Goal: Task Accomplishment & Management: Manage account settings

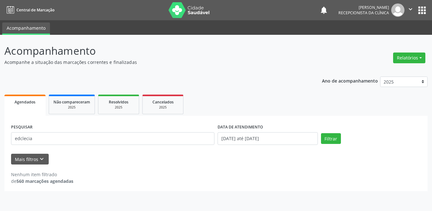
click at [0, 140] on div "Acompanhamento Acompanhe a situação das marcações correntes e finalizadas Relat…" at bounding box center [216, 123] width 432 height 176
type input "elizabete"
click at [330, 136] on button "Filtrar" at bounding box center [331, 138] width 20 height 11
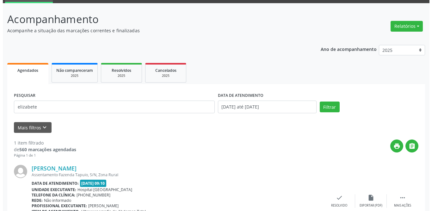
scroll to position [75, 0]
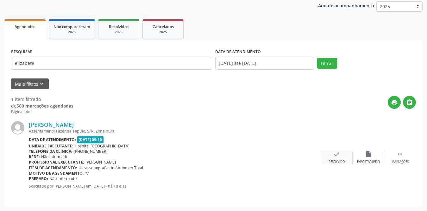
click at [332, 155] on div "check Resolvido" at bounding box center [337, 158] width 32 height 14
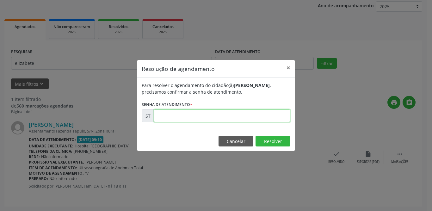
click at [202, 115] on input "text" at bounding box center [222, 115] width 137 height 13
type input "00021246"
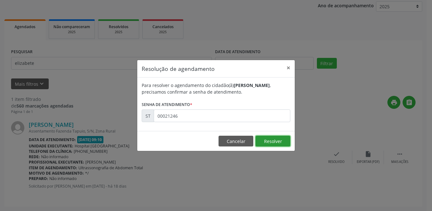
click at [275, 140] on button "Resolver" at bounding box center [272, 141] width 35 height 11
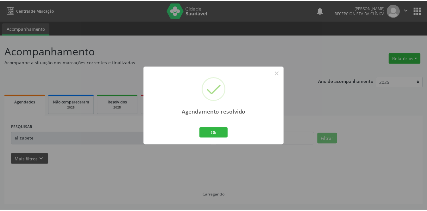
scroll to position [0, 0]
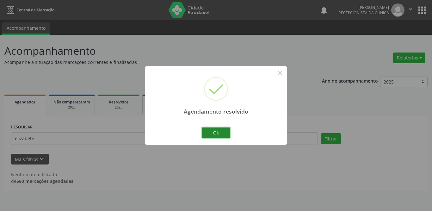
click at [220, 133] on button "Ok" at bounding box center [216, 132] width 28 height 11
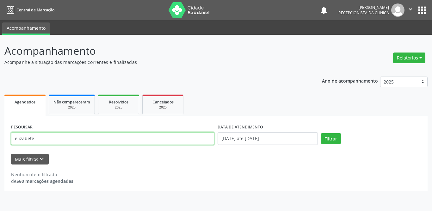
drag, startPoint x: 54, startPoint y: 143, endPoint x: 0, endPoint y: 138, distance: 54.6
click at [0, 138] on div "Acompanhamento Acompanhe a situação das marcações correntes e finalizadas Relat…" at bounding box center [216, 123] width 432 height 176
paste input "Cicera [PERSON_NAME]"
type input "Cicera [PERSON_NAME]"
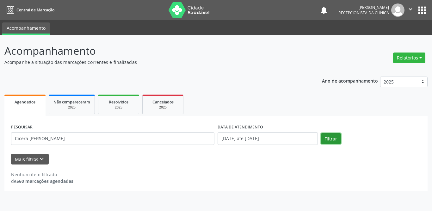
click at [324, 139] on button "Filtrar" at bounding box center [331, 138] width 20 height 11
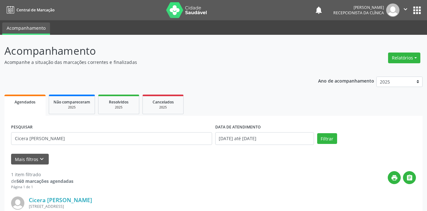
scroll to position [75, 0]
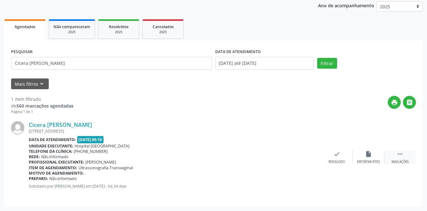
click at [396, 154] on icon "" at bounding box center [399, 154] width 7 height 7
click at [304, 155] on icon "print" at bounding box center [304, 154] width 7 height 7
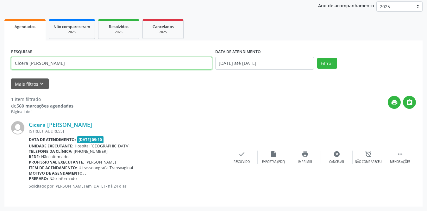
drag, startPoint x: 92, startPoint y: 69, endPoint x: 0, endPoint y: 70, distance: 92.3
click at [0, 70] on div "Acompanhamento Acompanhe a situação das marcações correntes e finalizadas Relat…" at bounding box center [213, 85] width 427 height 251
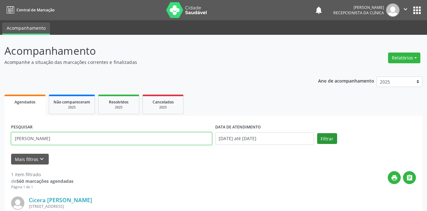
type input "[PERSON_NAME]"
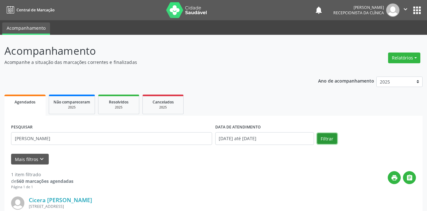
click at [334, 138] on button "Filtrar" at bounding box center [327, 138] width 20 height 11
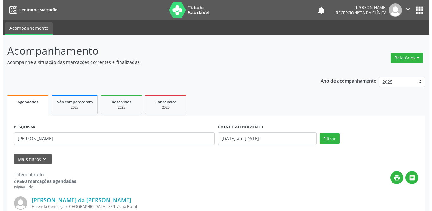
scroll to position [75, 0]
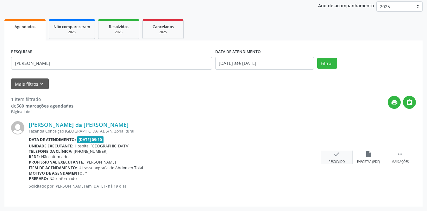
click at [335, 155] on icon "check" at bounding box center [336, 154] width 7 height 7
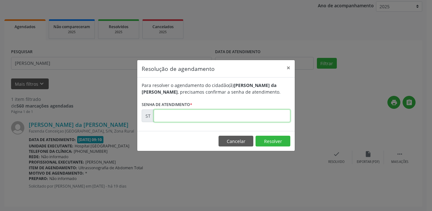
click at [185, 120] on input "text" at bounding box center [222, 115] width 137 height 13
type input "00021075"
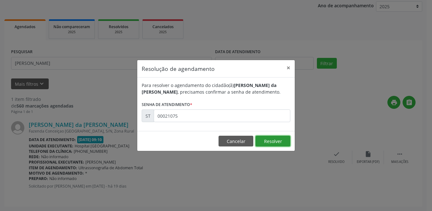
click at [282, 141] on button "Resolver" at bounding box center [272, 141] width 35 height 11
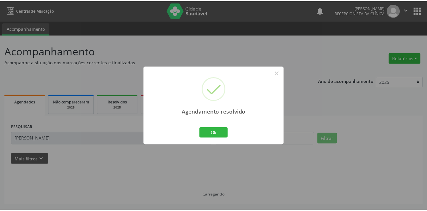
scroll to position [0, 0]
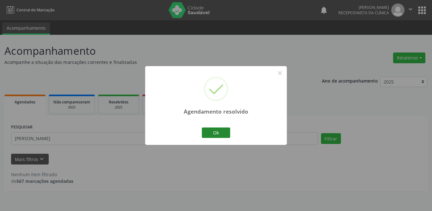
click at [229, 132] on div "Ok Cancel" at bounding box center [215, 132] width 31 height 13
click at [228, 132] on button "Ok" at bounding box center [216, 132] width 28 height 11
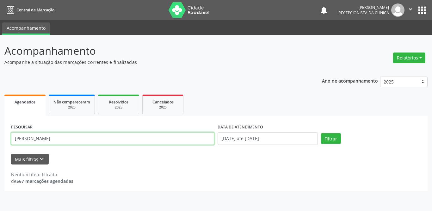
drag, startPoint x: 106, startPoint y: 139, endPoint x: 0, endPoint y: 136, distance: 105.7
click at [0, 136] on div "Acompanhamento Acompanhe a situação das marcações correntes e finalizadas Relat…" at bounding box center [216, 123] width 432 height 176
type input "m"
type input "iraneide [PERSON_NAME]"
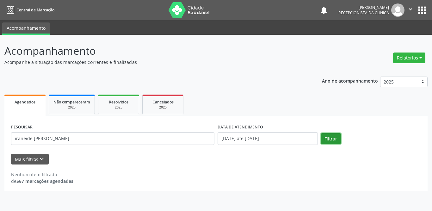
click at [330, 138] on button "Filtrar" at bounding box center [331, 138] width 20 height 11
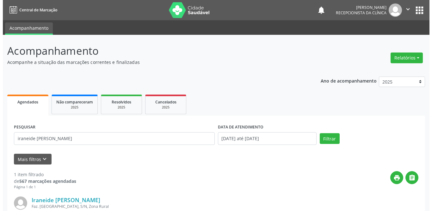
scroll to position [75, 0]
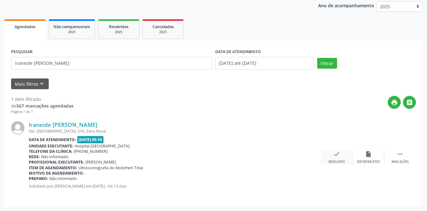
click at [333, 157] on icon "check" at bounding box center [336, 154] width 7 height 7
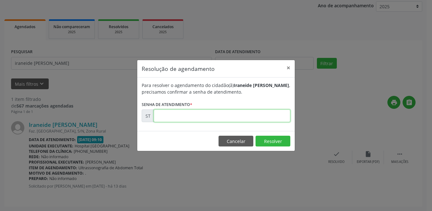
click at [233, 119] on input "text" at bounding box center [222, 115] width 137 height 13
type input "00021543"
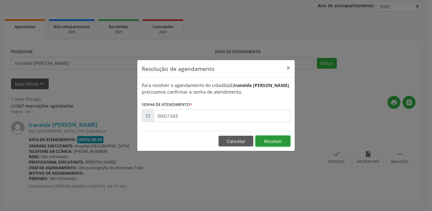
click at [278, 140] on button "Resolver" at bounding box center [272, 141] width 35 height 11
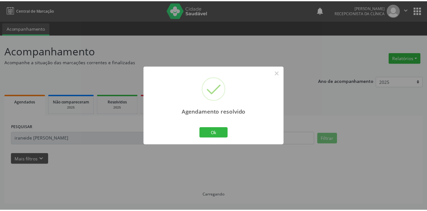
scroll to position [0, 0]
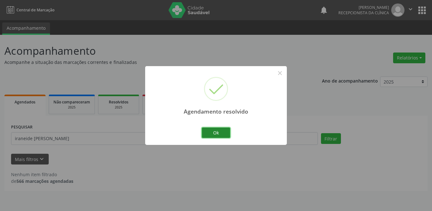
click at [225, 134] on button "Ok" at bounding box center [216, 132] width 28 height 11
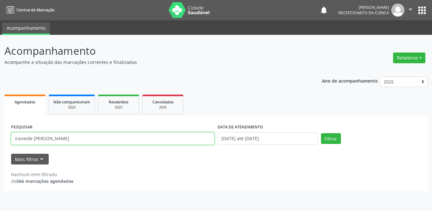
drag, startPoint x: 65, startPoint y: 138, endPoint x: 0, endPoint y: 135, distance: 65.5
click at [0, 135] on div "Acompanhamento Acompanhe a situação das marcações correntes e finalizadas Relat…" at bounding box center [216, 123] width 432 height 176
type input "iranilda"
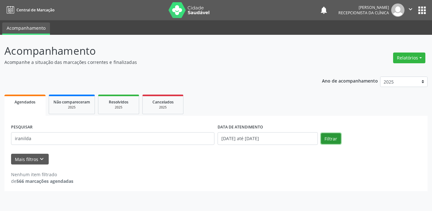
click at [325, 138] on button "Filtrar" at bounding box center [331, 138] width 20 height 11
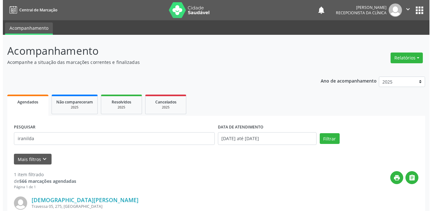
scroll to position [75, 0]
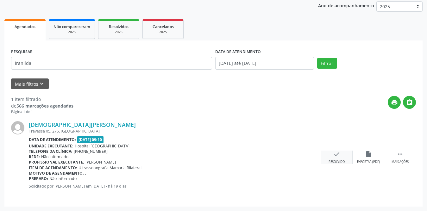
click at [342, 157] on div "check Resolvido" at bounding box center [337, 158] width 32 height 14
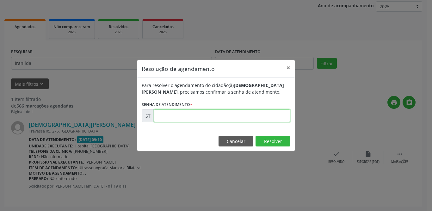
click at [200, 114] on input "text" at bounding box center [222, 115] width 137 height 13
type input "00021136"
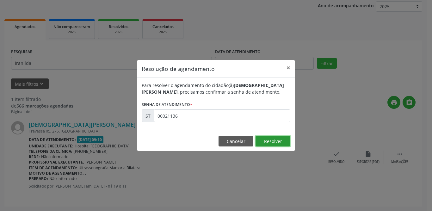
click at [267, 140] on button "Resolver" at bounding box center [272, 141] width 35 height 11
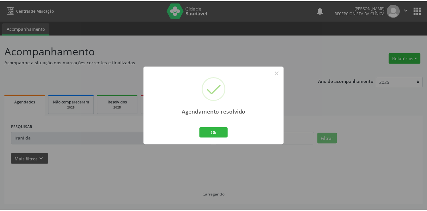
scroll to position [0, 0]
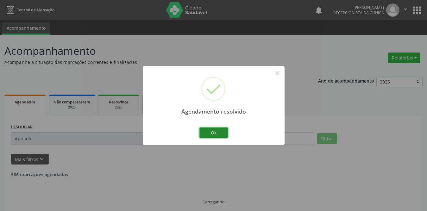
click at [219, 130] on button "Ok" at bounding box center [213, 132] width 28 height 11
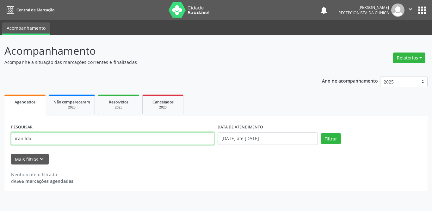
drag, startPoint x: 48, startPoint y: 136, endPoint x: 0, endPoint y: 138, distance: 48.1
click at [0, 138] on div "Acompanhamento Acompanhe a situação das marcações correntes e finalizadas Relat…" at bounding box center [216, 123] width 432 height 176
type input "[PERSON_NAME]"
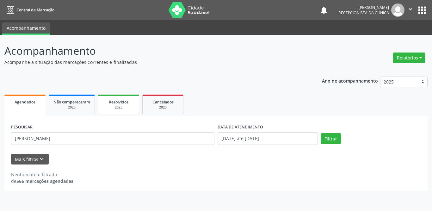
click at [116, 100] on span "Resolvidos" at bounding box center [119, 101] width 20 height 5
select select "8"
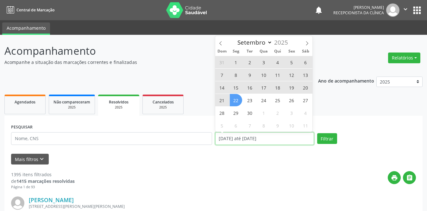
click at [257, 138] on input "[DATE] até [DATE]" at bounding box center [264, 138] width 99 height 13
click at [239, 62] on span "1" at bounding box center [236, 62] width 12 height 12
type input "[DATE]"
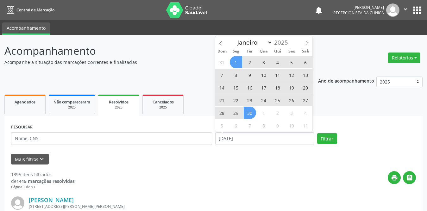
click at [244, 114] on span "30" at bounding box center [249, 113] width 12 height 12
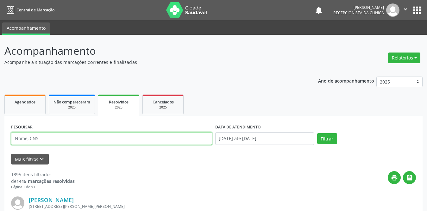
click at [109, 139] on input "text" at bounding box center [111, 138] width 201 height 13
type input "[PERSON_NAME]"
click at [317, 133] on button "Filtrar" at bounding box center [327, 138] width 20 height 11
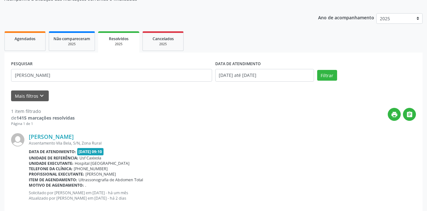
scroll to position [75, 0]
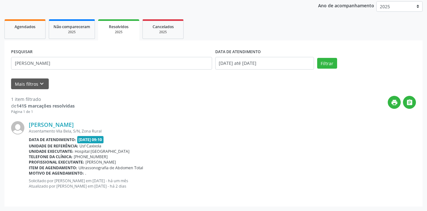
click at [29, 34] on link "Agendados" at bounding box center [24, 29] width 41 height 20
select select "8"
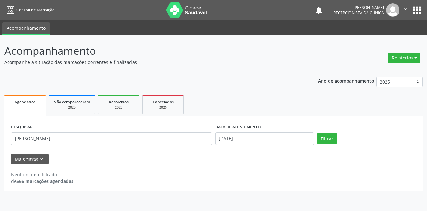
scroll to position [0, 0]
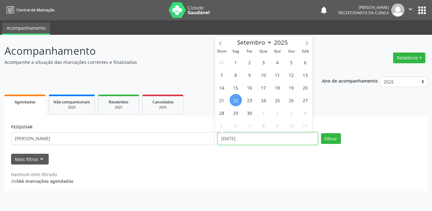
click at [238, 137] on input "[DATE]" at bounding box center [268, 138] width 100 height 13
click at [233, 59] on span "1" at bounding box center [236, 62] width 12 height 12
type input "[DATE]"
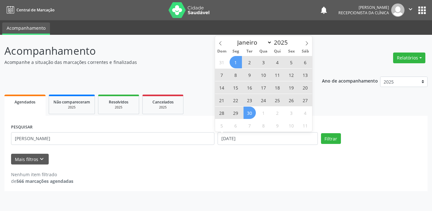
click at [251, 112] on span "30" at bounding box center [249, 113] width 12 height 12
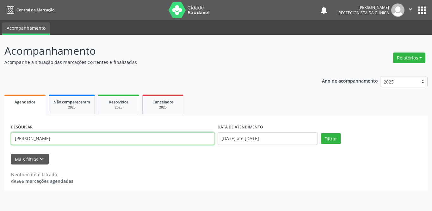
drag, startPoint x: 74, startPoint y: 137, endPoint x: 0, endPoint y: 133, distance: 73.8
click at [0, 133] on div "Acompanhamento Acompanhe a situação das marcações correntes e finalizadas Relat…" at bounding box center [216, 123] width 432 height 176
type input "h"
type input "j"
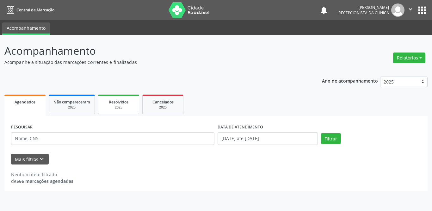
click at [120, 103] on span "Resolvidos" at bounding box center [119, 101] width 20 height 5
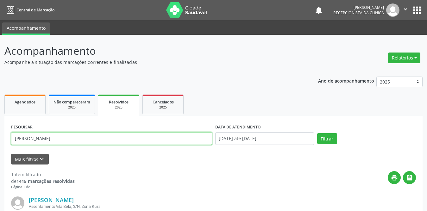
drag, startPoint x: 97, startPoint y: 139, endPoint x: 0, endPoint y: 134, distance: 96.9
click at [0, 134] on div "Acompanhamento Acompanhe a situação das marcações correntes e finalizadas Relat…" at bounding box center [213, 160] width 427 height 251
type input "zilvani"
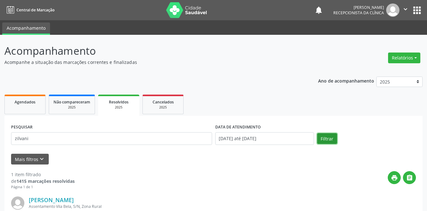
click at [322, 138] on button "Filtrar" at bounding box center [327, 138] width 20 height 11
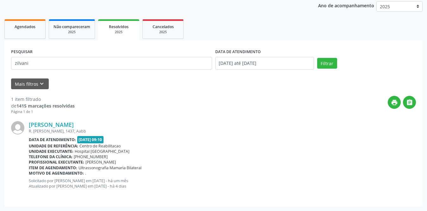
click at [13, 30] on link "Agendados" at bounding box center [24, 29] width 41 height 20
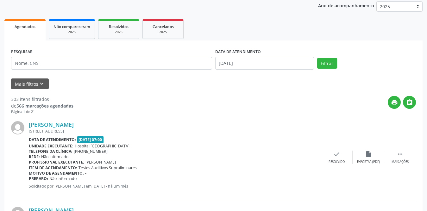
scroll to position [0, 0]
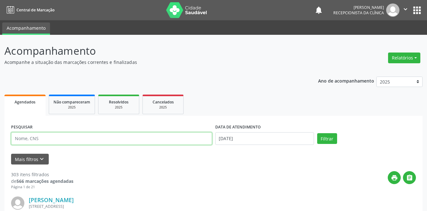
click at [71, 136] on input "text" at bounding box center [111, 138] width 201 height 13
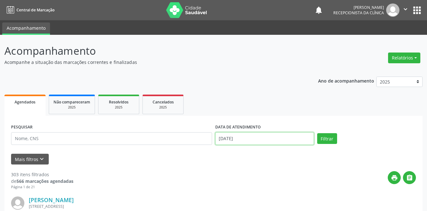
click at [236, 141] on input "[DATE]" at bounding box center [264, 138] width 99 height 13
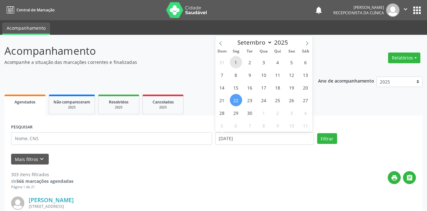
click at [236, 64] on span "1" at bounding box center [236, 62] width 12 height 12
type input "[DATE]"
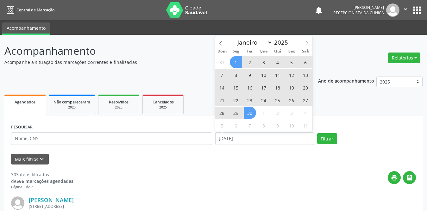
click at [248, 115] on span "30" at bounding box center [249, 113] width 12 height 12
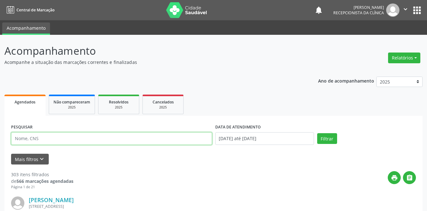
click at [45, 144] on input "text" at bounding box center [111, 138] width 201 height 13
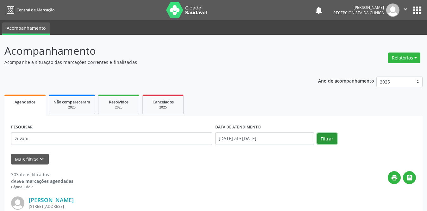
click at [324, 140] on button "Filtrar" at bounding box center [327, 138] width 20 height 11
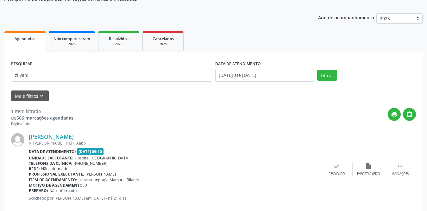
scroll to position [75, 0]
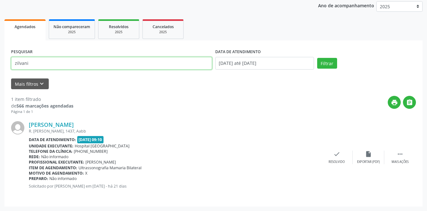
drag, startPoint x: 58, startPoint y: 61, endPoint x: 0, endPoint y: 58, distance: 58.3
click at [0, 58] on div "Acompanhamento Acompanhe a situação das marcações correntes e finalizadas Relat…" at bounding box center [213, 85] width 427 height 251
type input "franciane"
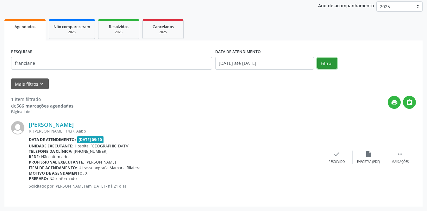
click at [329, 60] on button "Filtrar" at bounding box center [327, 63] width 20 height 11
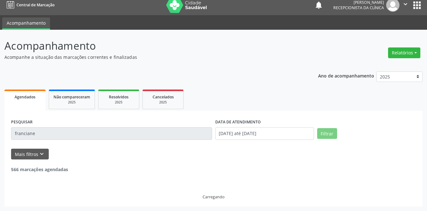
scroll to position [0, 0]
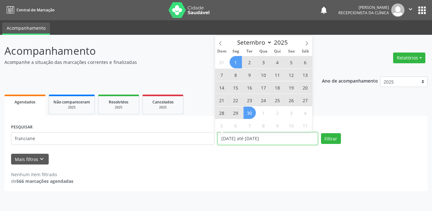
click at [240, 140] on input "[DATE] até [DATE]" at bounding box center [268, 138] width 100 height 13
click at [234, 61] on span "1" at bounding box center [236, 62] width 12 height 12
type input "[DATE]"
click at [253, 116] on span "30" at bounding box center [249, 113] width 12 height 12
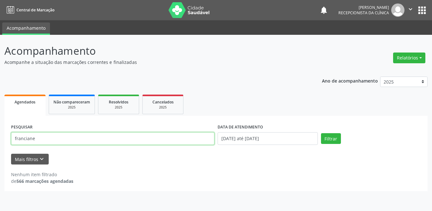
click at [97, 137] on input "franciane" at bounding box center [112, 138] width 203 height 13
drag, startPoint x: 97, startPoint y: 137, endPoint x: 48, endPoint y: 137, distance: 49.0
click at [48, 137] on input "franciane" at bounding box center [112, 138] width 203 height 13
type input "[DEMOGRAPHIC_DATA] maria"
click at [321, 133] on button "Filtrar" at bounding box center [331, 138] width 20 height 11
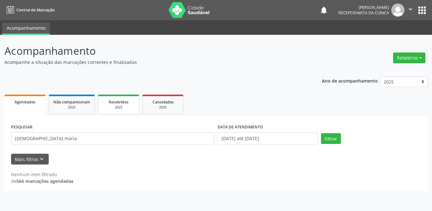
click at [130, 105] on div "Resolvidos" at bounding box center [119, 101] width 32 height 7
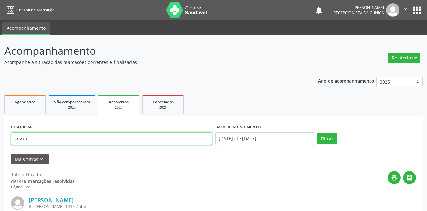
drag, startPoint x: 109, startPoint y: 142, endPoint x: 0, endPoint y: 141, distance: 109.4
click at [0, 141] on div "Acompanhamento Acompanhe a situação das marcações correntes e finalizadas Relat…" at bounding box center [213, 160] width 427 height 251
type input "franciane"
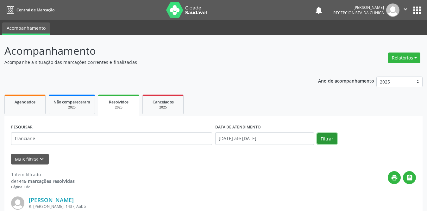
click at [328, 133] on button "Filtrar" at bounding box center [327, 138] width 20 height 11
click at [21, 103] on span "Agendados" at bounding box center [25, 101] width 21 height 5
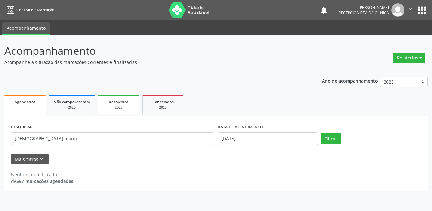
click at [123, 112] on link "Resolvidos 2025" at bounding box center [118, 105] width 41 height 20
click at [123, 107] on div "2025" at bounding box center [119, 107] width 32 height 5
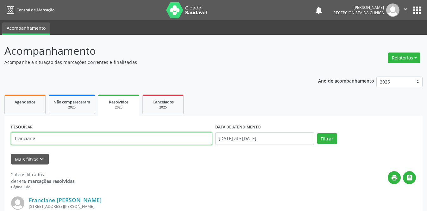
click at [136, 136] on input "franciane" at bounding box center [111, 138] width 201 height 13
type input "f"
click at [317, 133] on button "Filtrar" at bounding box center [327, 138] width 20 height 11
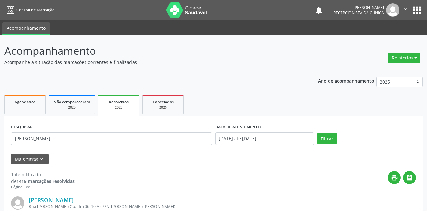
click at [45, 133] on div "PESQUISAR [PERSON_NAME]" at bounding box center [111, 135] width 204 height 27
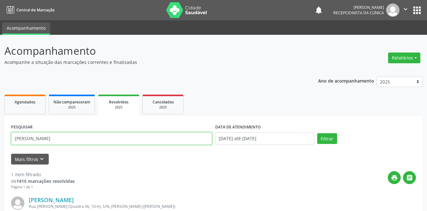
drag, startPoint x: 45, startPoint y: 138, endPoint x: 0, endPoint y: 139, distance: 44.6
click at [0, 139] on div "Acompanhamento Acompanhe a situação das marcações correntes e finalizadas Relat…" at bounding box center [213, 160] width 427 height 251
click at [317, 133] on button "Filtrar" at bounding box center [327, 138] width 20 height 11
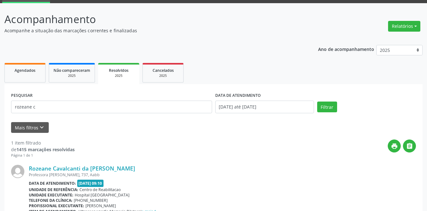
scroll to position [75, 0]
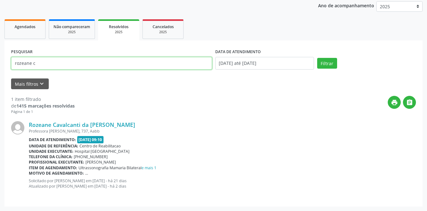
drag, startPoint x: 51, startPoint y: 65, endPoint x: 0, endPoint y: 51, distance: 53.2
click at [0, 51] on div "Acompanhamento Acompanhe a situação das marcações correntes e finalizadas Relat…" at bounding box center [213, 85] width 427 height 251
type input "[PERSON_NAME]"
click at [317, 58] on button "Filtrar" at bounding box center [327, 63] width 20 height 11
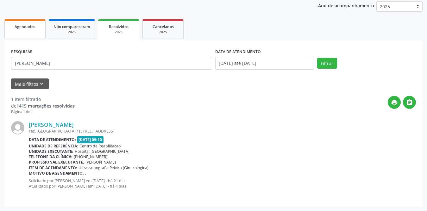
click at [29, 36] on link "Agendados" at bounding box center [24, 29] width 41 height 20
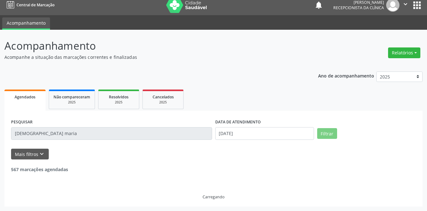
scroll to position [0, 0]
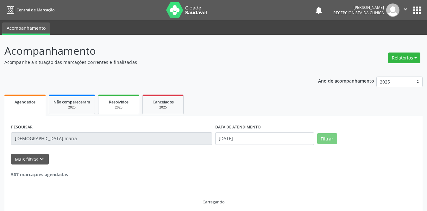
click at [120, 103] on span "Resolvidos" at bounding box center [119, 101] width 20 height 5
select select "8"
click at [48, 139] on input "[PERSON_NAME]" at bounding box center [111, 138] width 201 height 13
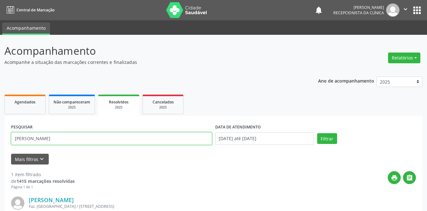
drag, startPoint x: 48, startPoint y: 139, endPoint x: 3, endPoint y: 139, distance: 44.9
click at [3, 139] on div "Acompanhamento Acompanhe a situação das marcações correntes e finalizadas Relat…" at bounding box center [213, 160] width 427 height 251
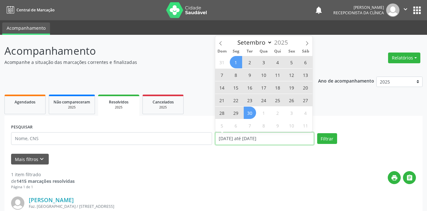
click at [243, 135] on input "[DATE] até [DATE]" at bounding box center [264, 138] width 99 height 13
click at [234, 59] on span "1" at bounding box center [236, 62] width 12 height 12
type input "[DATE]"
click at [251, 114] on span "30" at bounding box center [249, 113] width 12 height 12
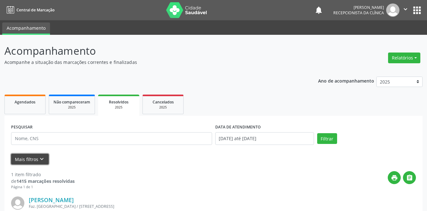
click at [37, 159] on button "Mais filtros keyboard_arrow_down" at bounding box center [30, 159] width 38 height 11
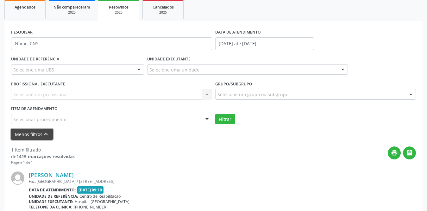
scroll to position [126, 0]
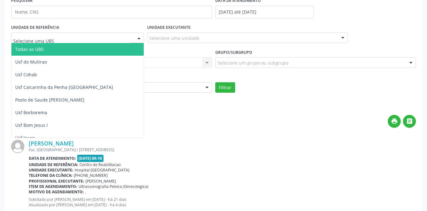
click at [108, 35] on div at bounding box center [77, 38] width 133 height 11
click at [90, 51] on span "Todas as UBS" at bounding box center [88, 49] width 155 height 13
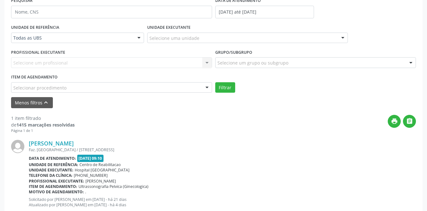
click at [199, 39] on div "Selecione uma unidade" at bounding box center [247, 38] width 201 height 11
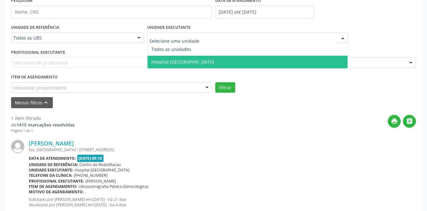
click at [195, 58] on span "Hospital [GEOGRAPHIC_DATA]" at bounding box center [247, 62] width 200 height 13
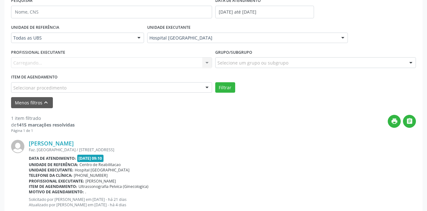
click at [160, 62] on div "Carregando... Nenhum resultado encontrado para: " " Não há nenhuma opção para s…" at bounding box center [111, 62] width 201 height 11
click at [160, 62] on div at bounding box center [111, 62] width 201 height 11
click at [160, 62] on input "text" at bounding box center [106, 65] width 186 height 13
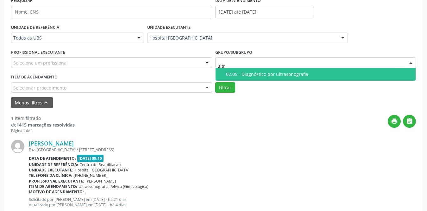
type input "ultra"
click at [280, 72] on div "02.05 - Diagnóstico por ultrasonografia" at bounding box center [319, 74] width 186 height 5
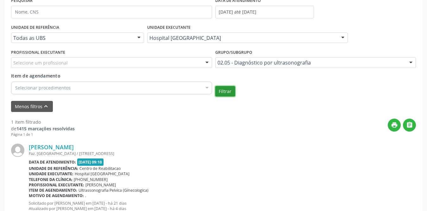
click at [225, 91] on button "Filtrar" at bounding box center [225, 91] width 20 height 11
click at [393, 126] on icon "print" at bounding box center [393, 124] width 7 height 7
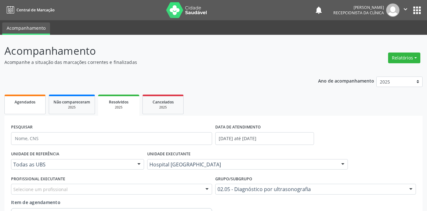
click at [25, 103] on span "Agendados" at bounding box center [25, 101] width 21 height 5
select select "8"
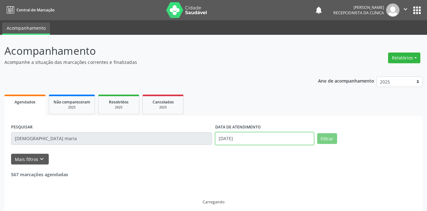
click at [255, 139] on input "[DATE]" at bounding box center [264, 138] width 99 height 13
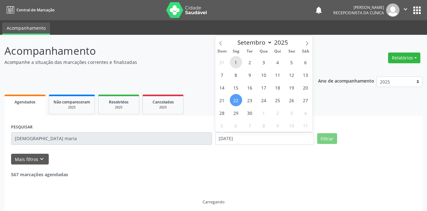
click at [236, 62] on span "1" at bounding box center [236, 62] width 12 height 12
type input "[DATE]"
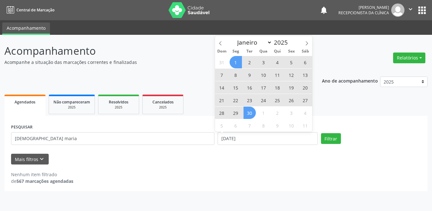
click at [247, 116] on span "30" at bounding box center [249, 113] width 12 height 12
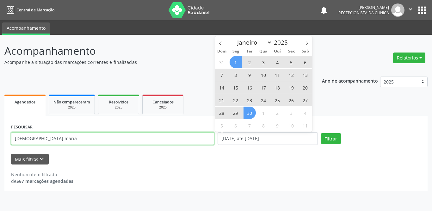
click at [78, 138] on input "[DEMOGRAPHIC_DATA] maria" at bounding box center [112, 138] width 203 height 13
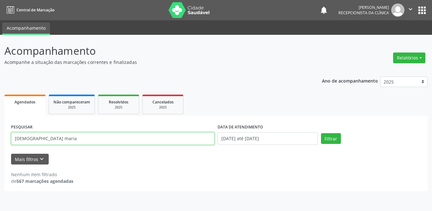
drag, startPoint x: 84, startPoint y: 138, endPoint x: 0, endPoint y: 138, distance: 84.4
click at [0, 138] on div "Acompanhamento Acompanhe a situação das marcações correntes e finalizadas Relat…" at bounding box center [216, 123] width 432 height 176
type input "[PERSON_NAME]"
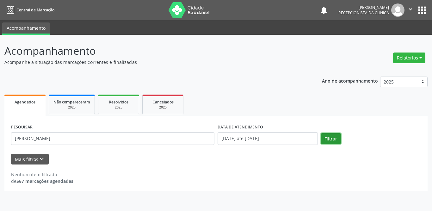
click at [325, 139] on button "Filtrar" at bounding box center [331, 138] width 20 height 11
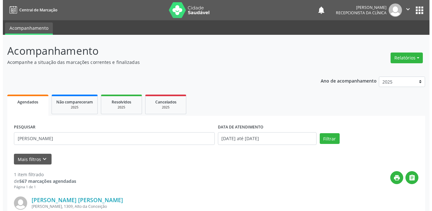
scroll to position [75, 0]
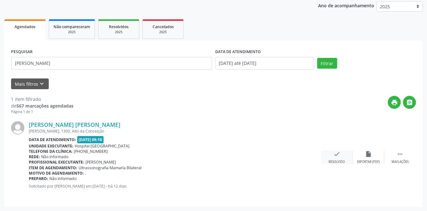
click at [334, 156] on icon "check" at bounding box center [336, 154] width 7 height 7
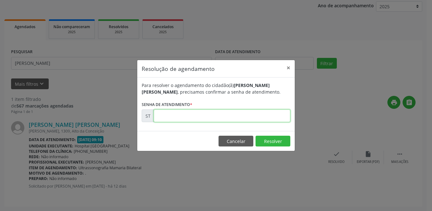
click at [186, 118] on input "text" at bounding box center [222, 115] width 137 height 13
type input "00021646"
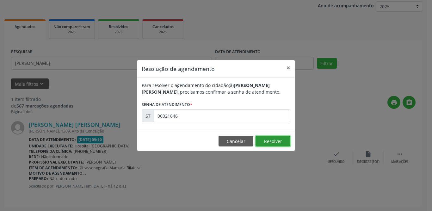
click at [278, 137] on button "Resolver" at bounding box center [272, 141] width 35 height 11
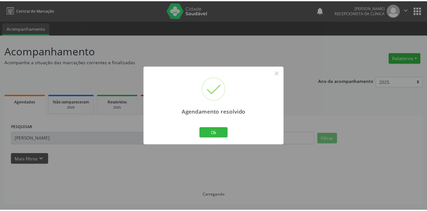
scroll to position [0, 0]
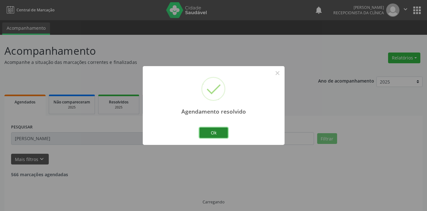
click at [210, 132] on button "Ok" at bounding box center [213, 132] width 28 height 11
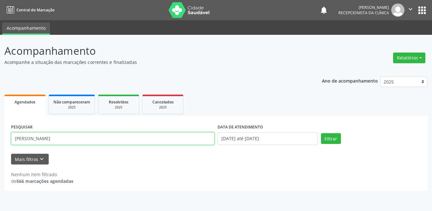
drag, startPoint x: 50, startPoint y: 138, endPoint x: 0, endPoint y: 136, distance: 50.0
click at [0, 144] on div "Acompanhamento Acompanhe a situação das marcações correntes e finalizadas Relat…" at bounding box center [216, 123] width 432 height 176
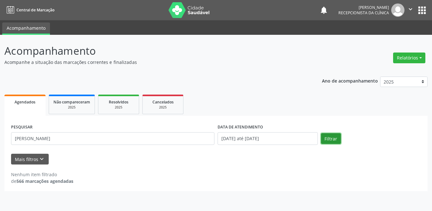
click at [331, 139] on button "Filtrar" at bounding box center [331, 138] width 20 height 11
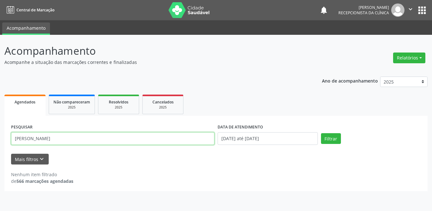
drag, startPoint x: 76, startPoint y: 139, endPoint x: 0, endPoint y: 135, distance: 76.3
click at [0, 135] on div "Acompanhamento Acompanhe a situação das marcações correntes e finalizadas Relat…" at bounding box center [216, 123] width 432 height 176
type input "bartolomeu"
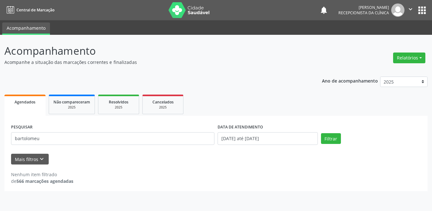
click at [320, 143] on div "Filtrar" at bounding box center [370, 138] width 103 height 11
click at [325, 141] on button "Filtrar" at bounding box center [331, 138] width 20 height 11
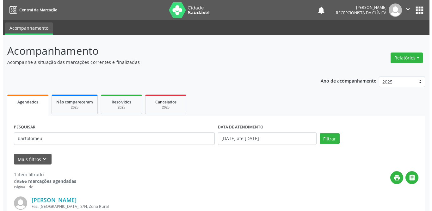
scroll to position [75, 0]
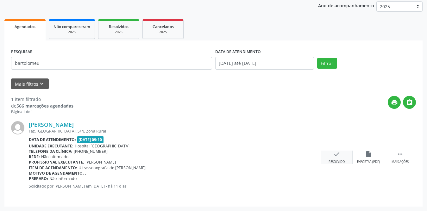
click at [335, 155] on icon "check" at bounding box center [336, 154] width 7 height 7
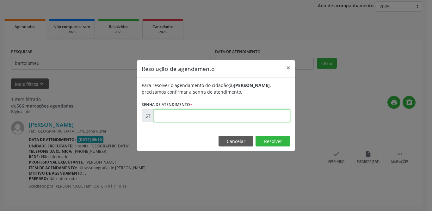
click at [174, 113] on input "text" at bounding box center [222, 115] width 137 height 13
type input "00021816"
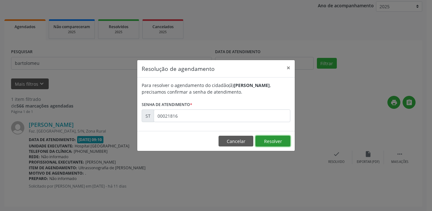
click at [279, 143] on button "Resolver" at bounding box center [272, 141] width 35 height 11
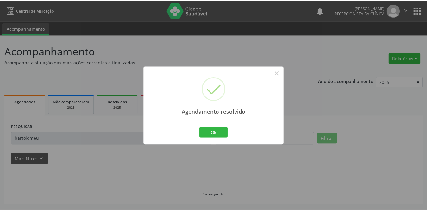
scroll to position [0, 0]
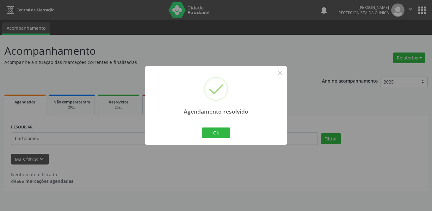
click at [199, 135] on div "Agendamento resolvido × Ok Cancel" at bounding box center [216, 105] width 142 height 79
click at [202, 134] on button "Ok" at bounding box center [216, 132] width 28 height 11
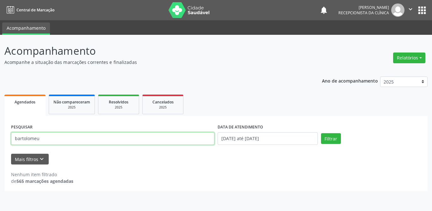
drag, startPoint x: 98, startPoint y: 136, endPoint x: 0, endPoint y: 136, distance: 98.0
click at [0, 136] on div "Acompanhamento Acompanhe a situação das marcações correntes e finalizadas Relat…" at bounding box center [216, 123] width 432 height 176
type input "[PERSON_NAME]"
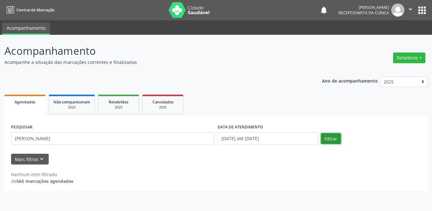
click at [337, 141] on button "Filtrar" at bounding box center [331, 138] width 20 height 11
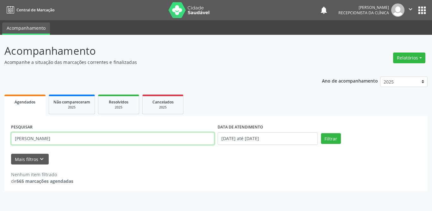
drag, startPoint x: 82, startPoint y: 136, endPoint x: 0, endPoint y: 135, distance: 82.2
click at [0, 135] on div "Acompanhamento Acompanhe a situação das marcações correntes e finalizadas Relat…" at bounding box center [216, 123] width 432 height 176
type input "[PERSON_NAME]"
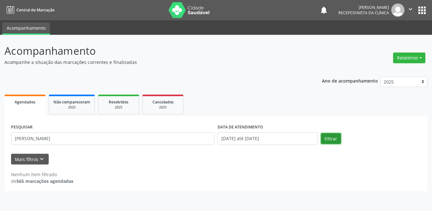
click at [337, 141] on button "Filtrar" at bounding box center [331, 138] width 20 height 11
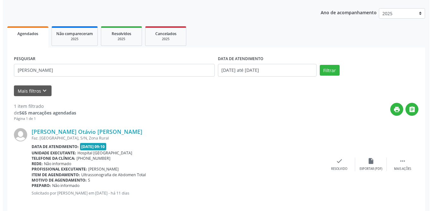
scroll to position [75, 0]
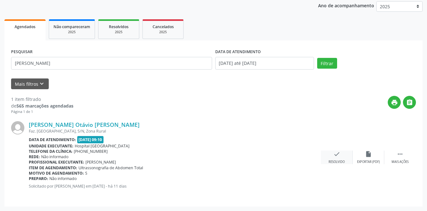
click at [335, 157] on icon "check" at bounding box center [336, 154] width 7 height 7
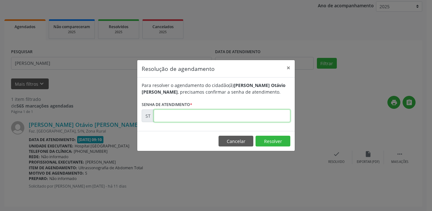
click at [211, 118] on input "text" at bounding box center [222, 115] width 137 height 13
type input "00021967"
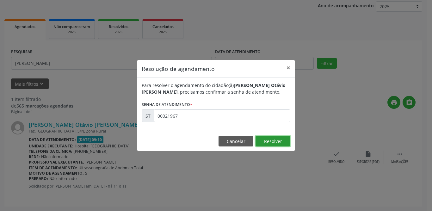
click at [273, 142] on button "Resolver" at bounding box center [272, 141] width 35 height 11
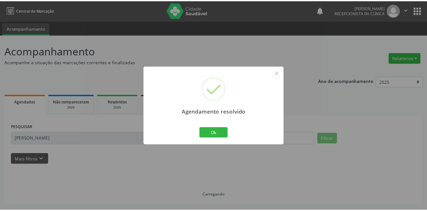
scroll to position [0, 0]
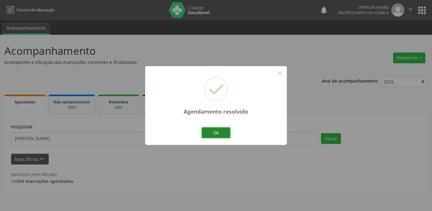
click at [212, 137] on button "Ok" at bounding box center [216, 132] width 28 height 11
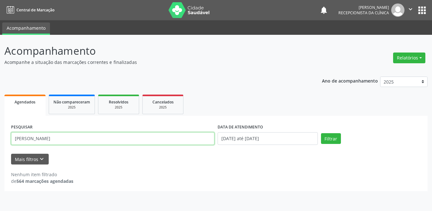
drag, startPoint x: 65, startPoint y: 141, endPoint x: 2, endPoint y: 140, distance: 63.6
click at [2, 140] on div "Acompanhamento Acompanhe a situação das marcações correntes e finalizadas Relat…" at bounding box center [216, 123] width 432 height 176
type input "[PERSON_NAME]"
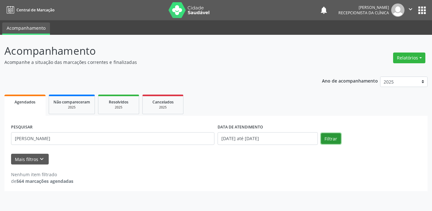
click at [325, 138] on button "Filtrar" at bounding box center [331, 138] width 20 height 11
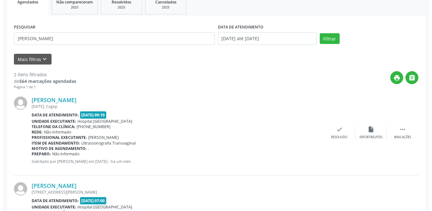
scroll to position [161, 0]
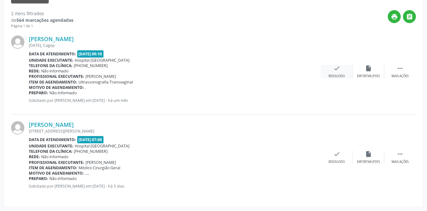
click at [334, 71] on icon "check" at bounding box center [336, 68] width 7 height 7
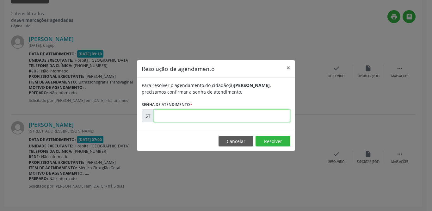
click at [193, 118] on input "text" at bounding box center [222, 115] width 137 height 13
type input "00018853"
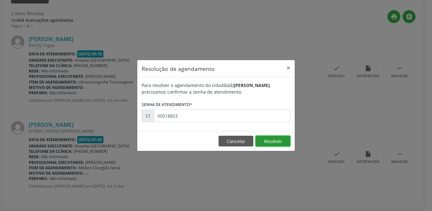
click at [270, 139] on button "Resolver" at bounding box center [272, 141] width 35 height 11
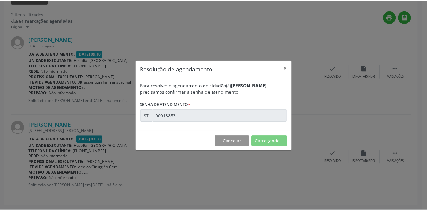
scroll to position [0, 0]
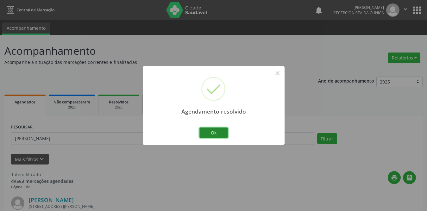
click at [224, 132] on button "Ok" at bounding box center [213, 132] width 28 height 11
